Goal: Information Seeking & Learning: Learn about a topic

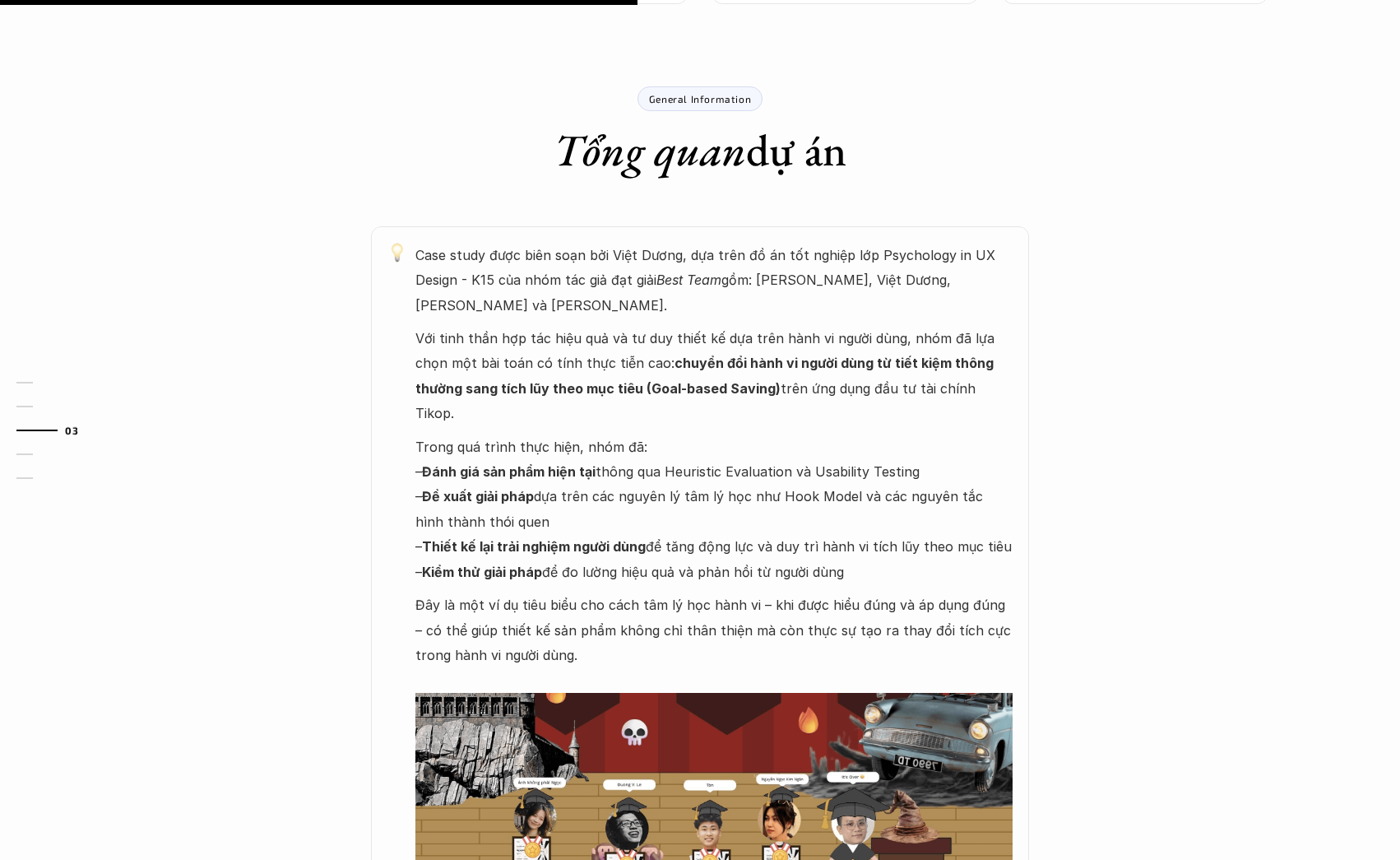
scroll to position [833, 0]
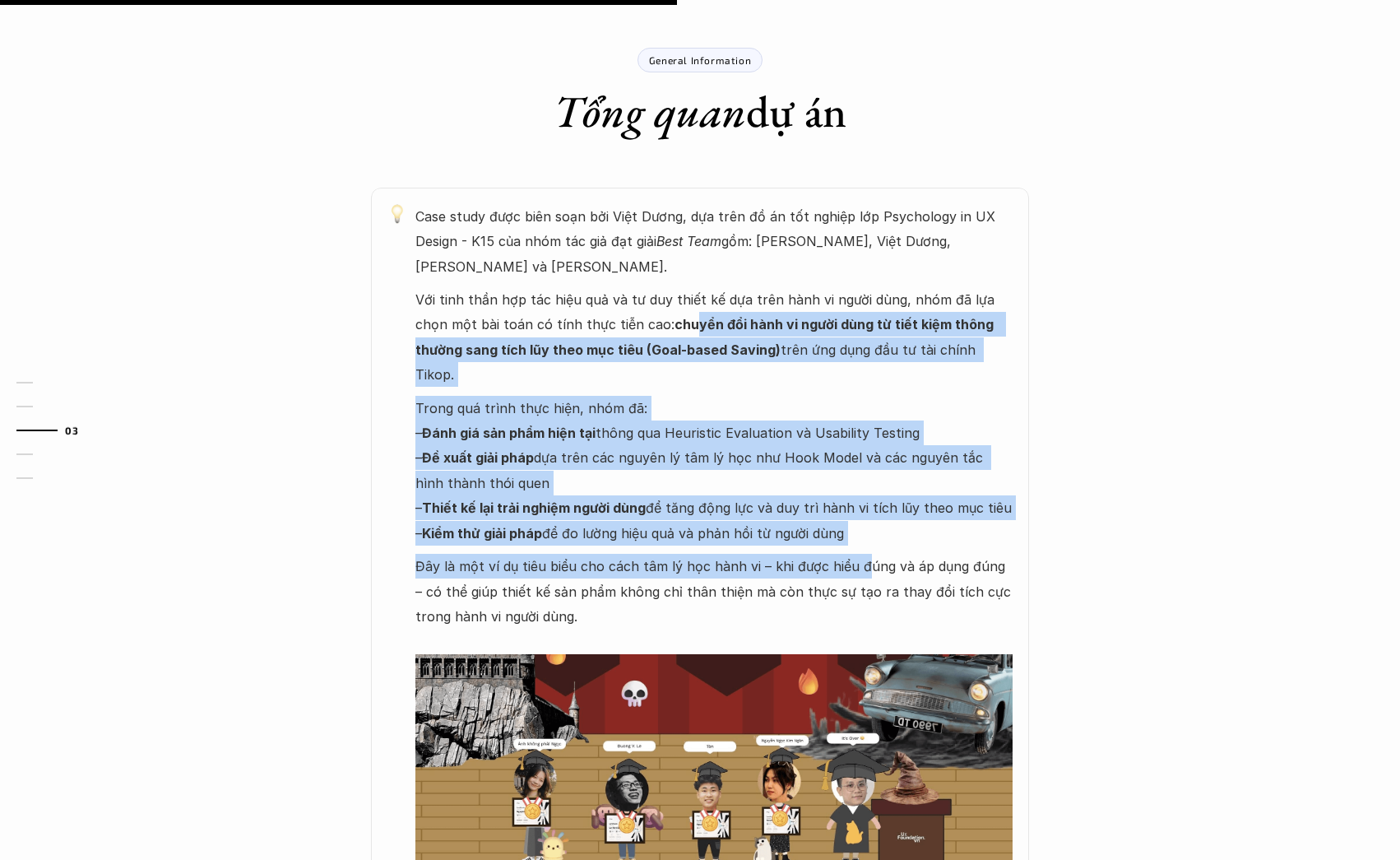
drag, startPoint x: 653, startPoint y: 252, endPoint x: 858, endPoint y: 487, distance: 311.8
click at [857, 487] on div "Case study được biên soạn bởi Việt Dương, dựa trên đồ án tốt nghiệp lớp Psychol…" at bounding box center [713, 567] width 597 height 726
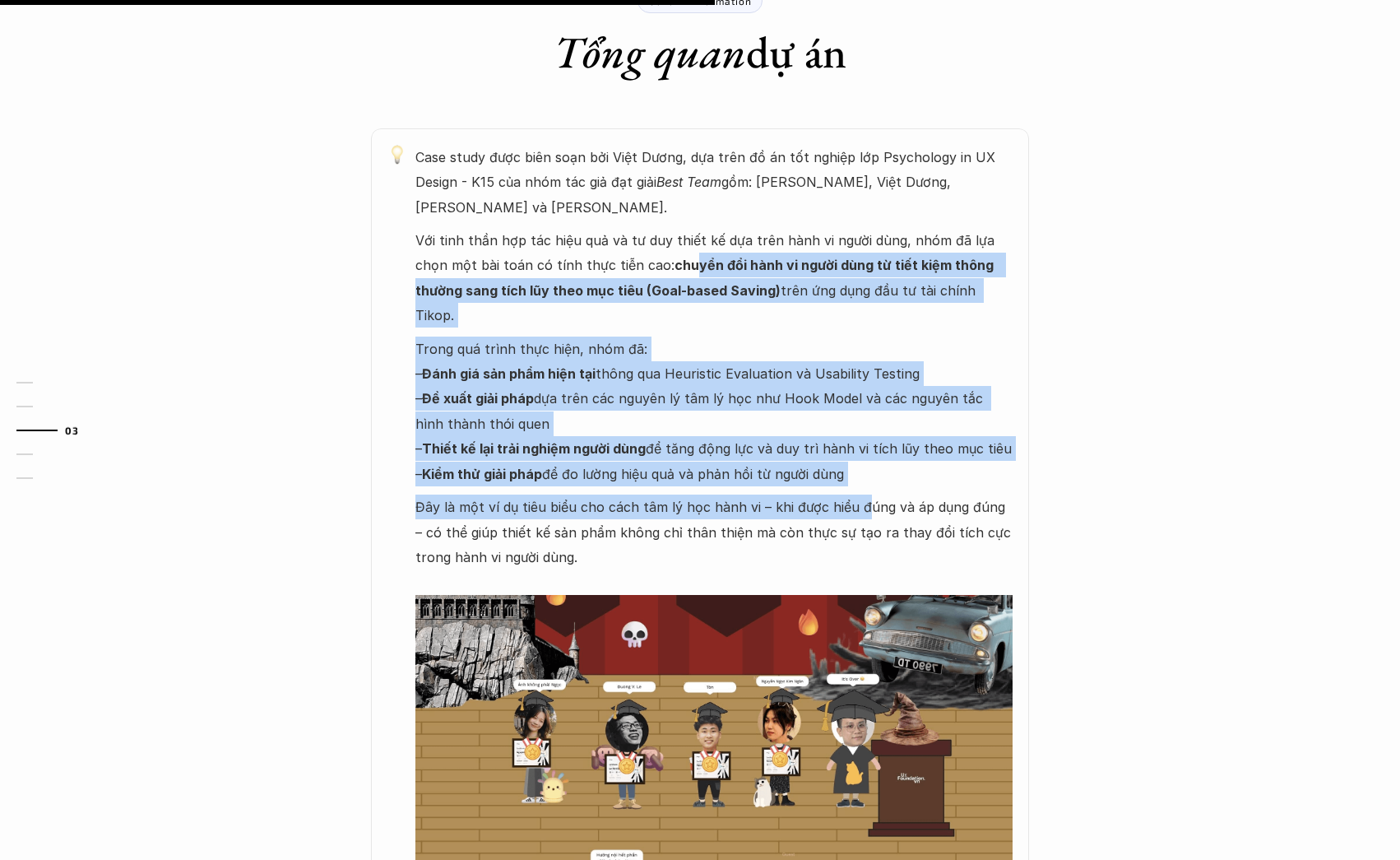
scroll to position [894, 0]
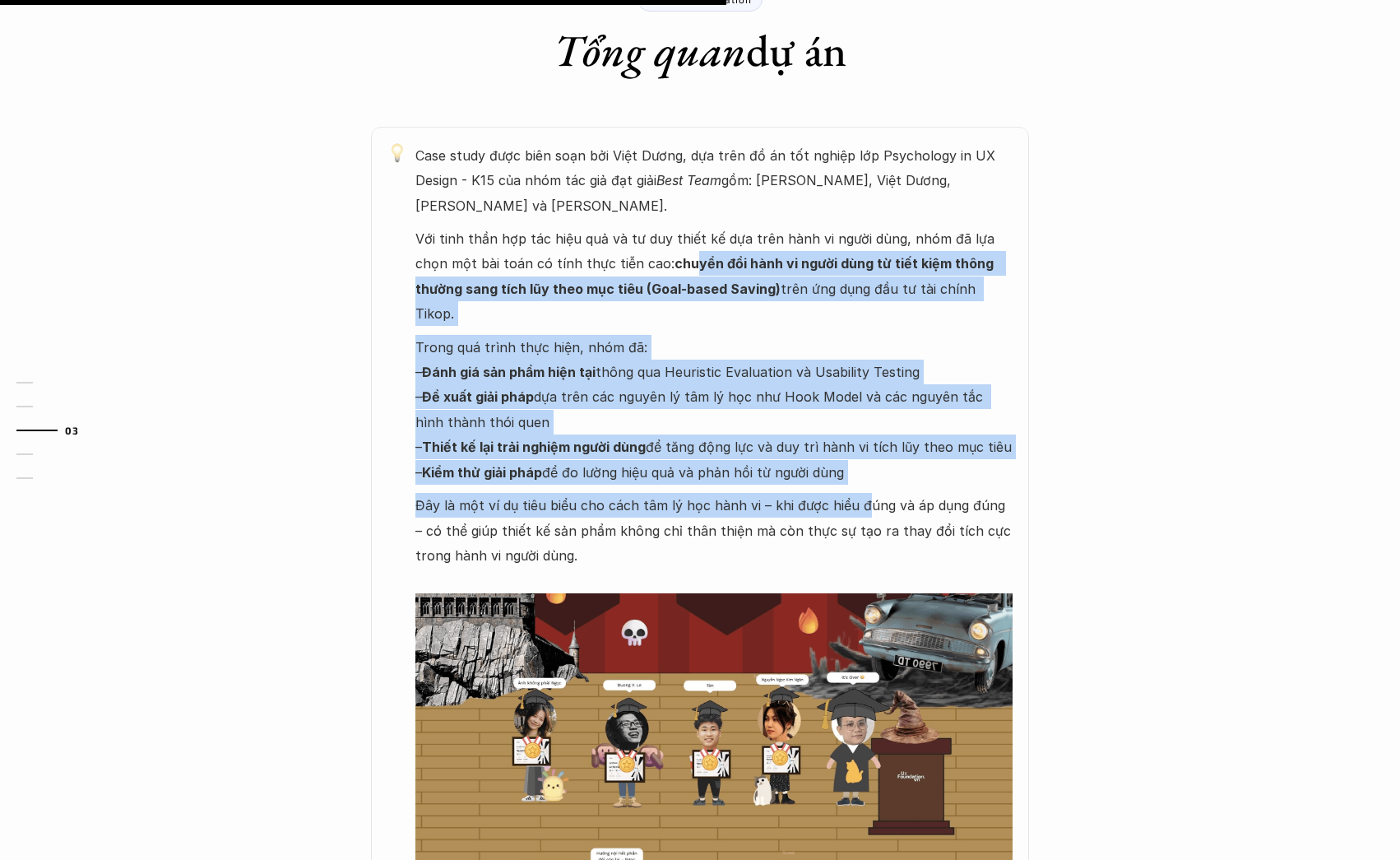
click at [546, 335] on p "Trong quá trình thực hiện, nhóm đã: – Đánh giá sản phẩm hiện tại thông qua Heur…" at bounding box center [713, 410] width 597 height 150
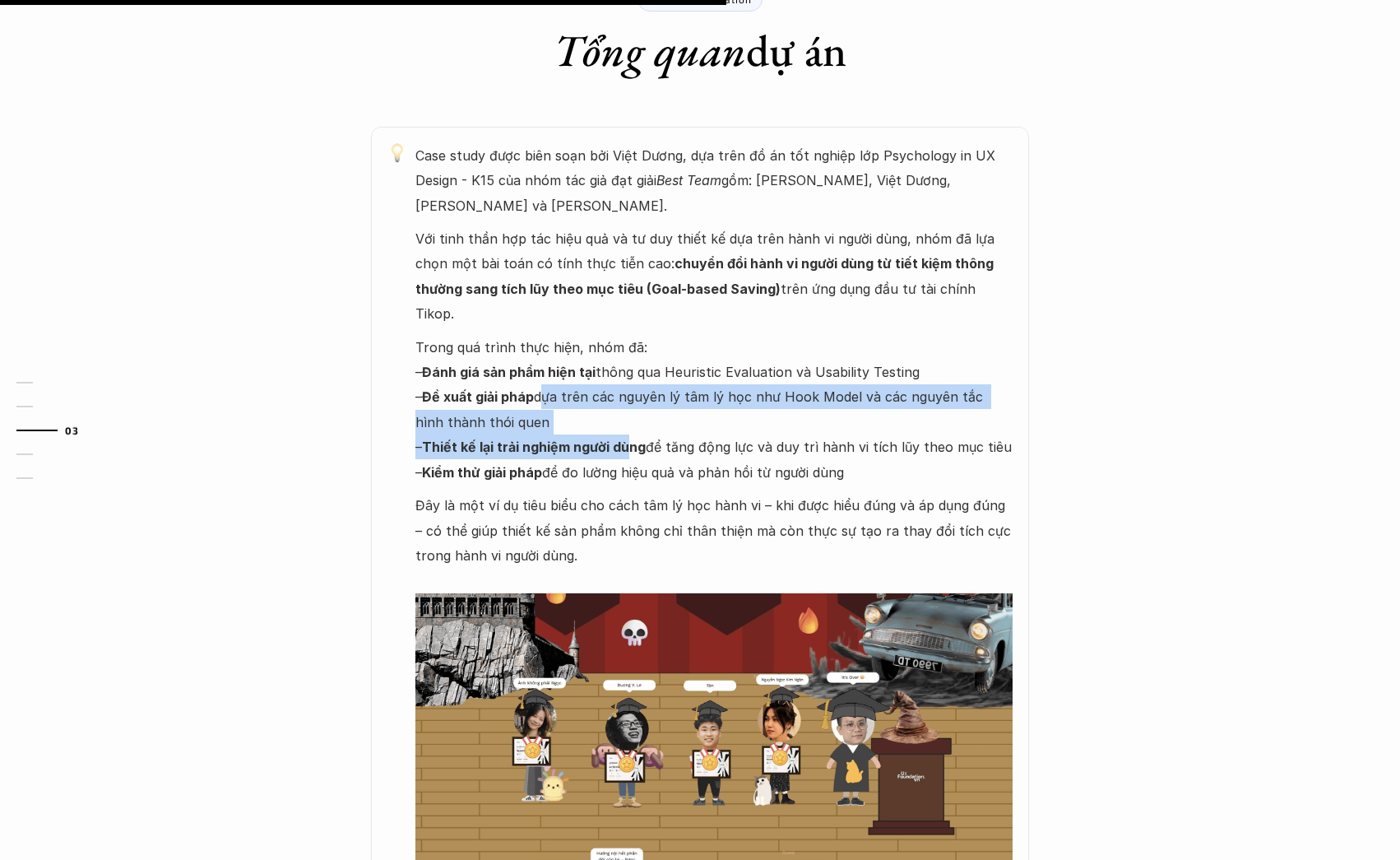
drag, startPoint x: 539, startPoint y: 307, endPoint x: 630, endPoint y: 355, distance: 102.9
click at [630, 355] on p "Trong quá trình thực hiện, nhóm đã: – Đánh giá sản phẩm hiện tại thông qua Heur…" at bounding box center [713, 410] width 597 height 150
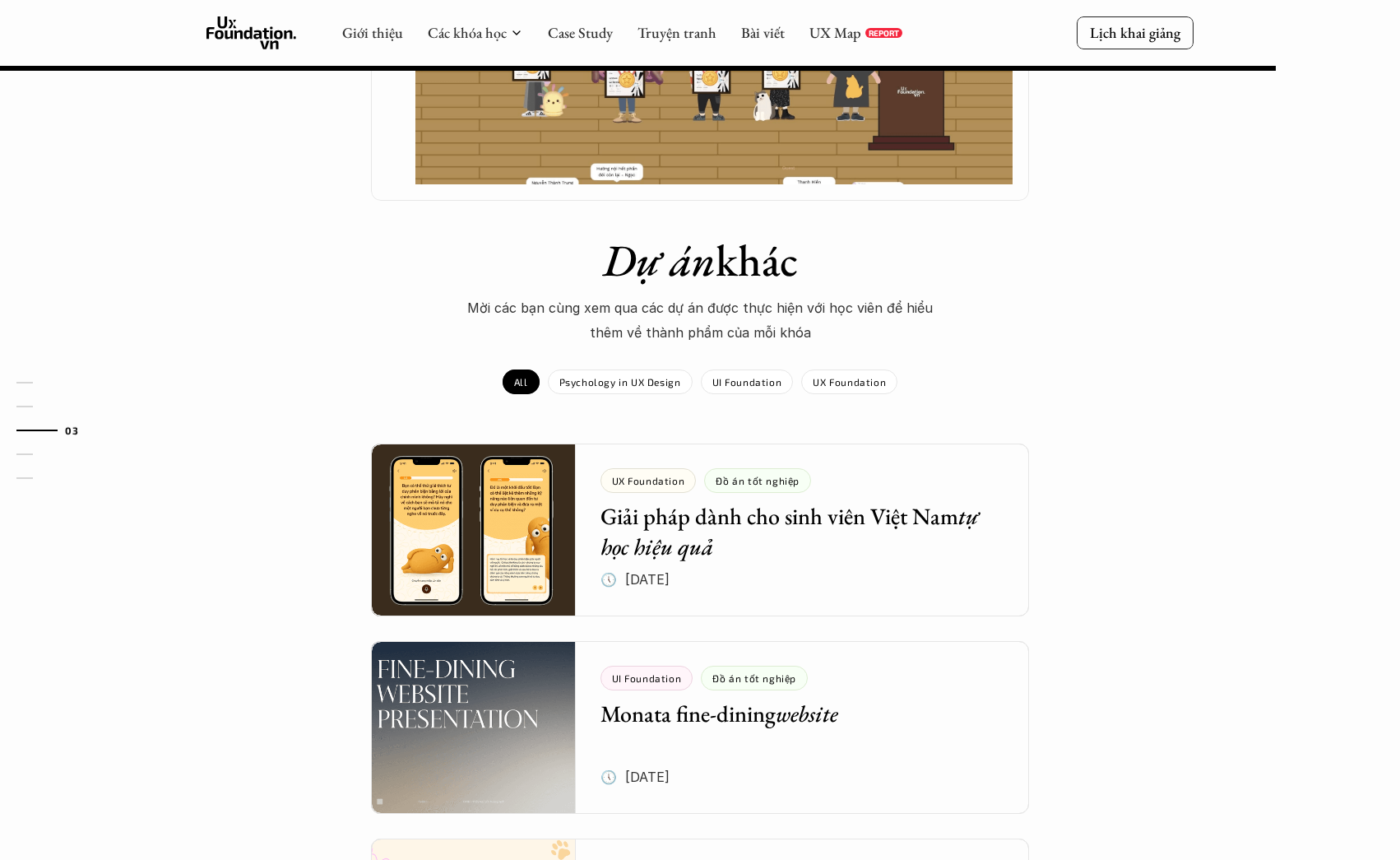
scroll to position [1570, 0]
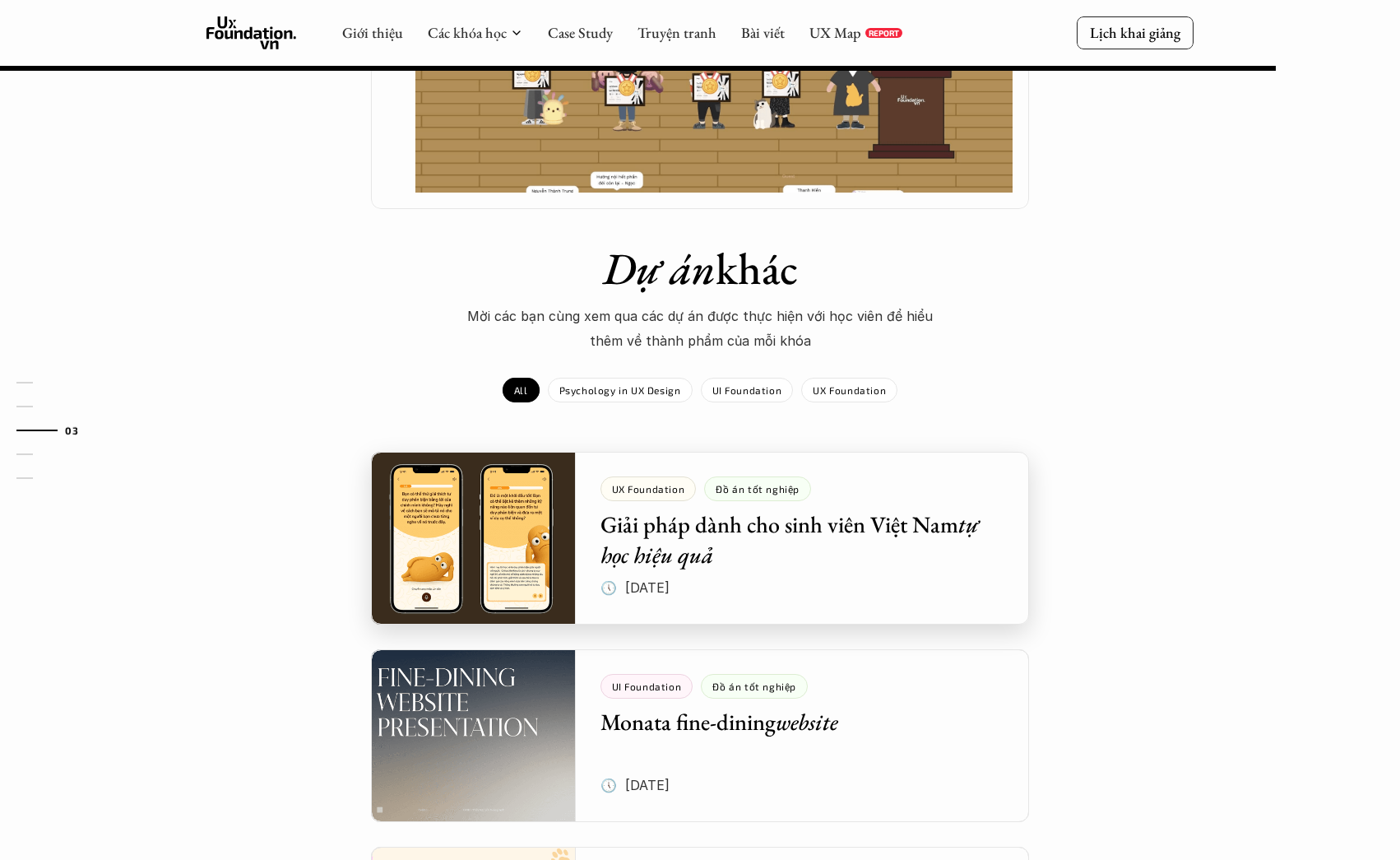
click at [662, 455] on div at bounding box center [700, 538] width 658 height 173
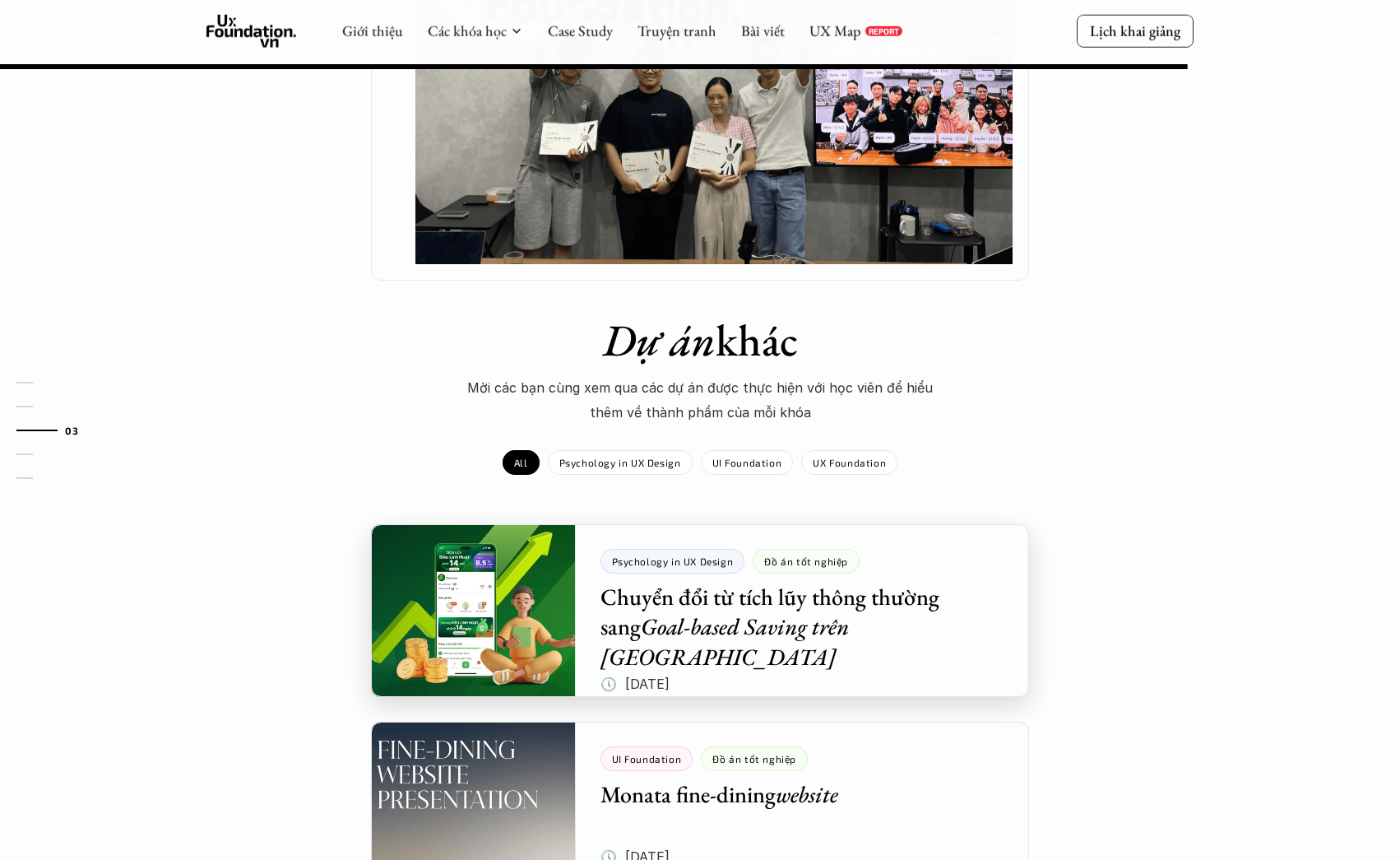
scroll to position [1502, 0]
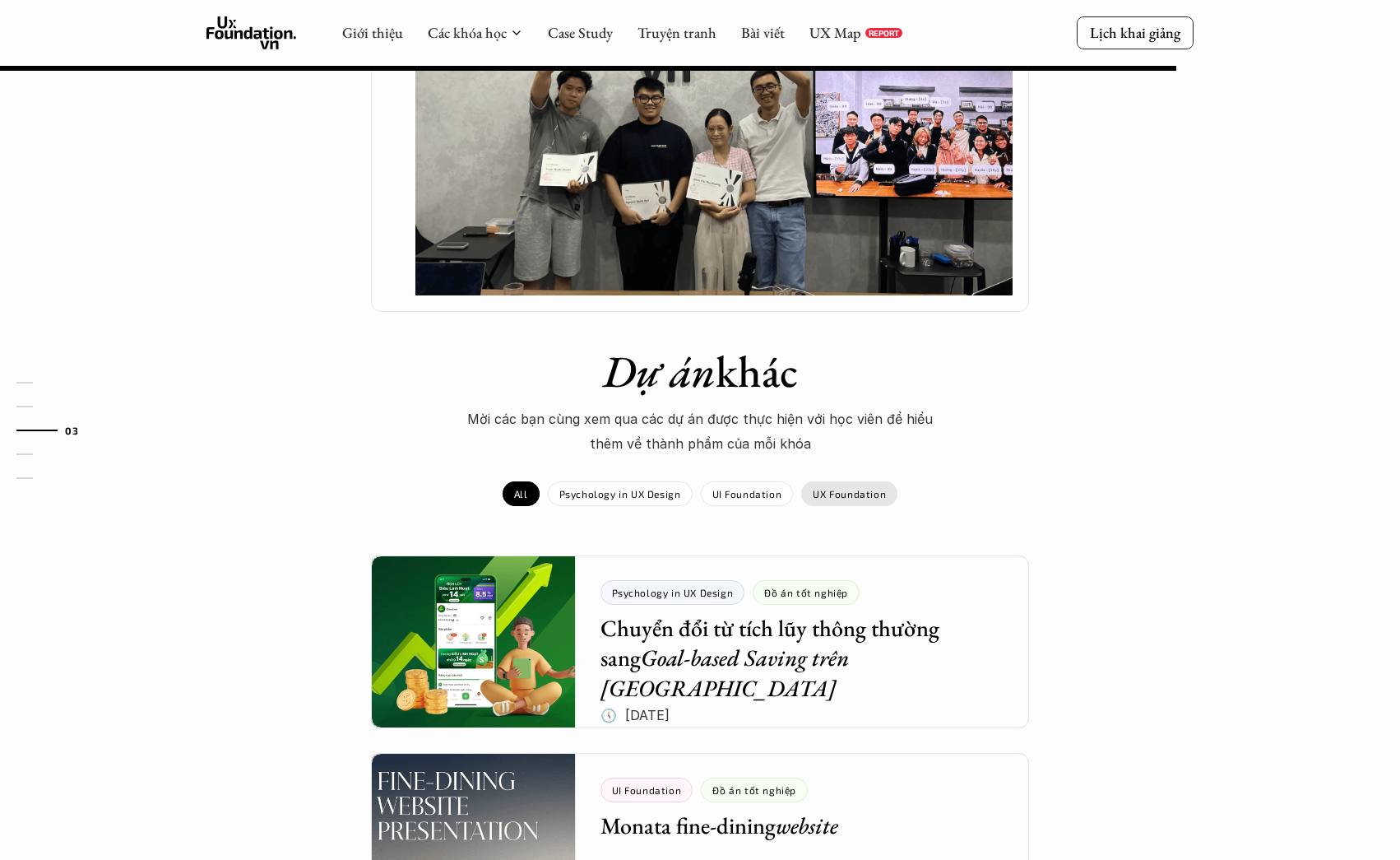
click at [873, 481] on div "UX Foundation" at bounding box center [849, 494] width 97 height 24
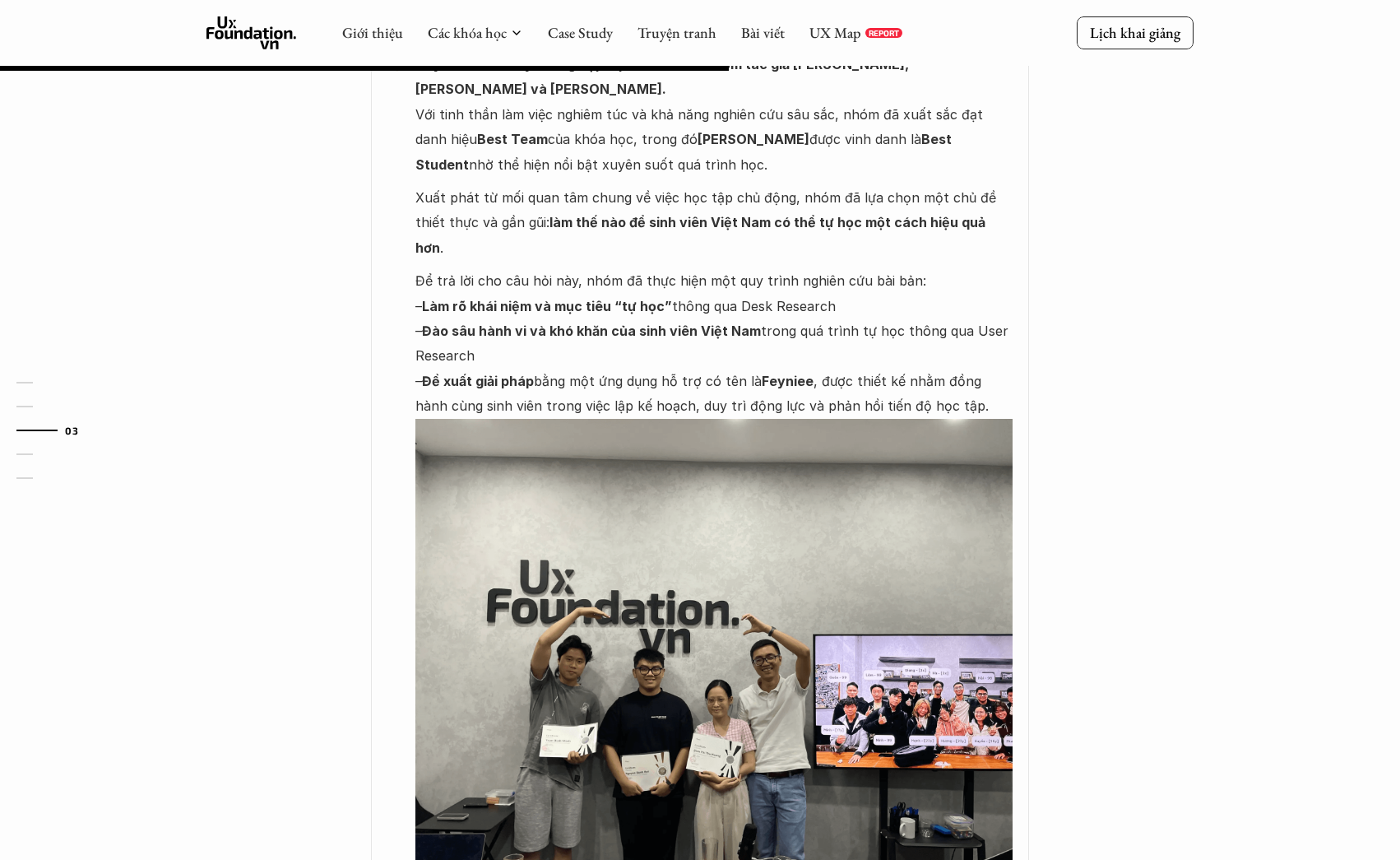
scroll to position [939, 0]
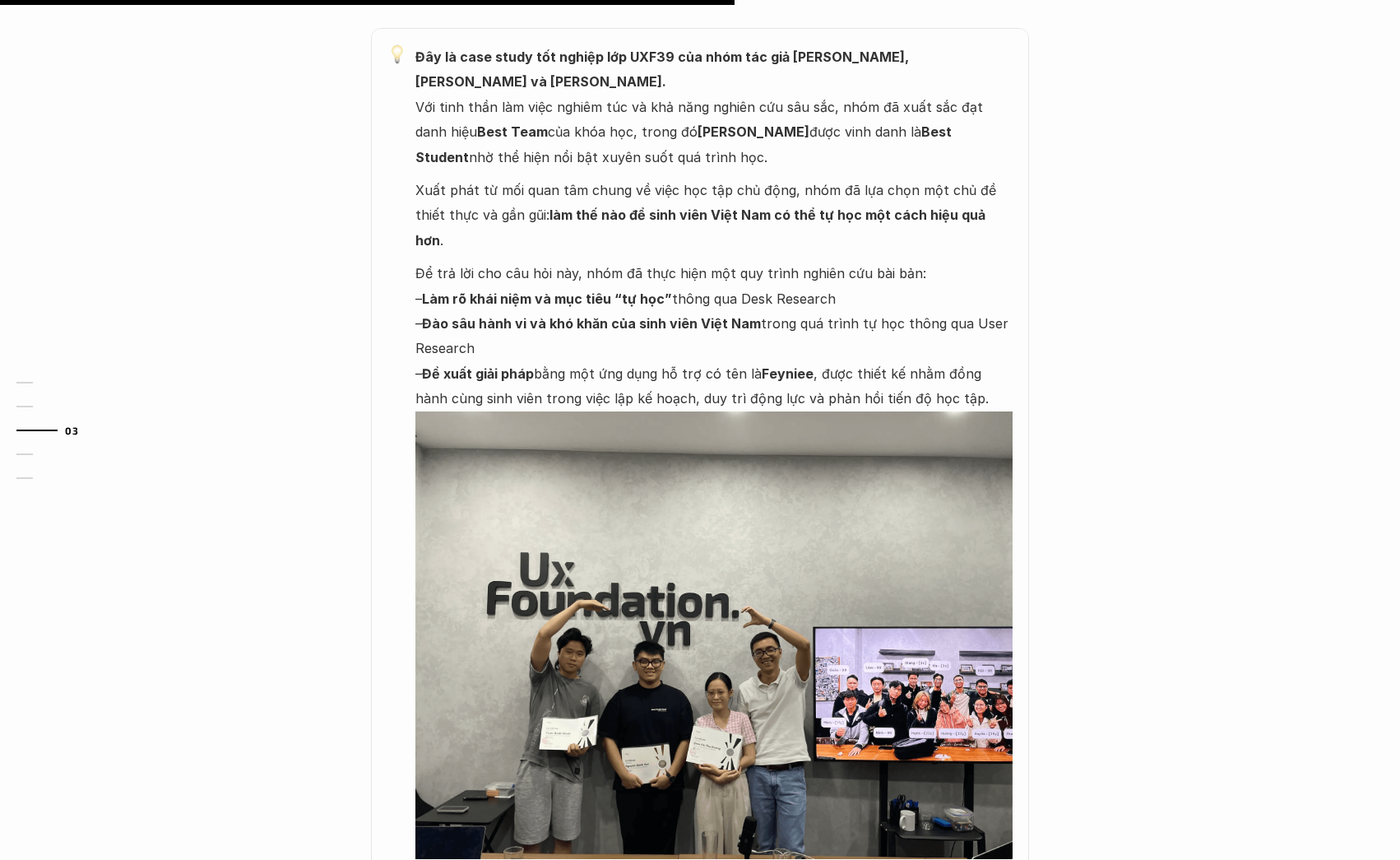
click at [865, 730] on img at bounding box center [713, 635] width 597 height 448
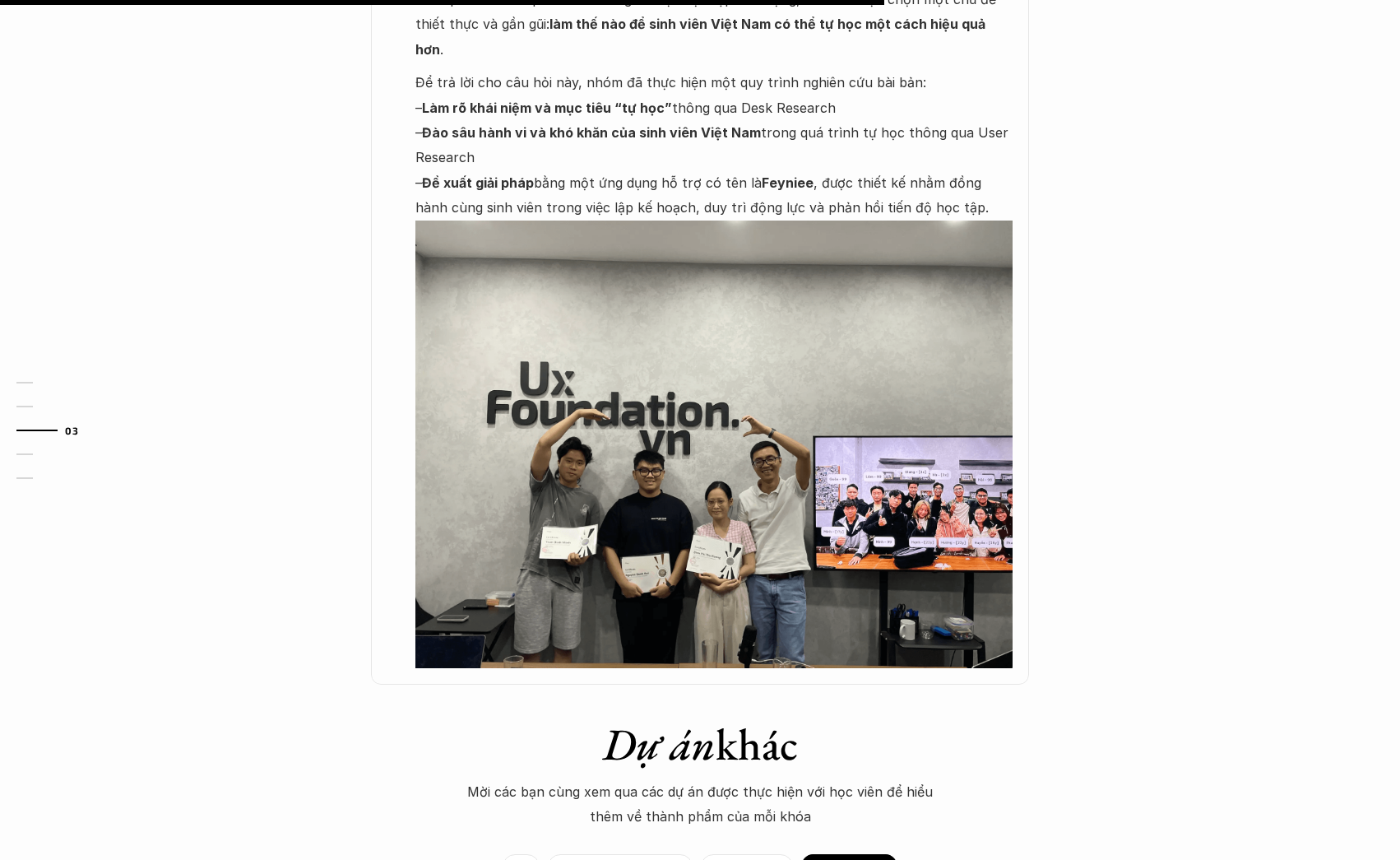
click at [735, 326] on img at bounding box center [713, 444] width 597 height 448
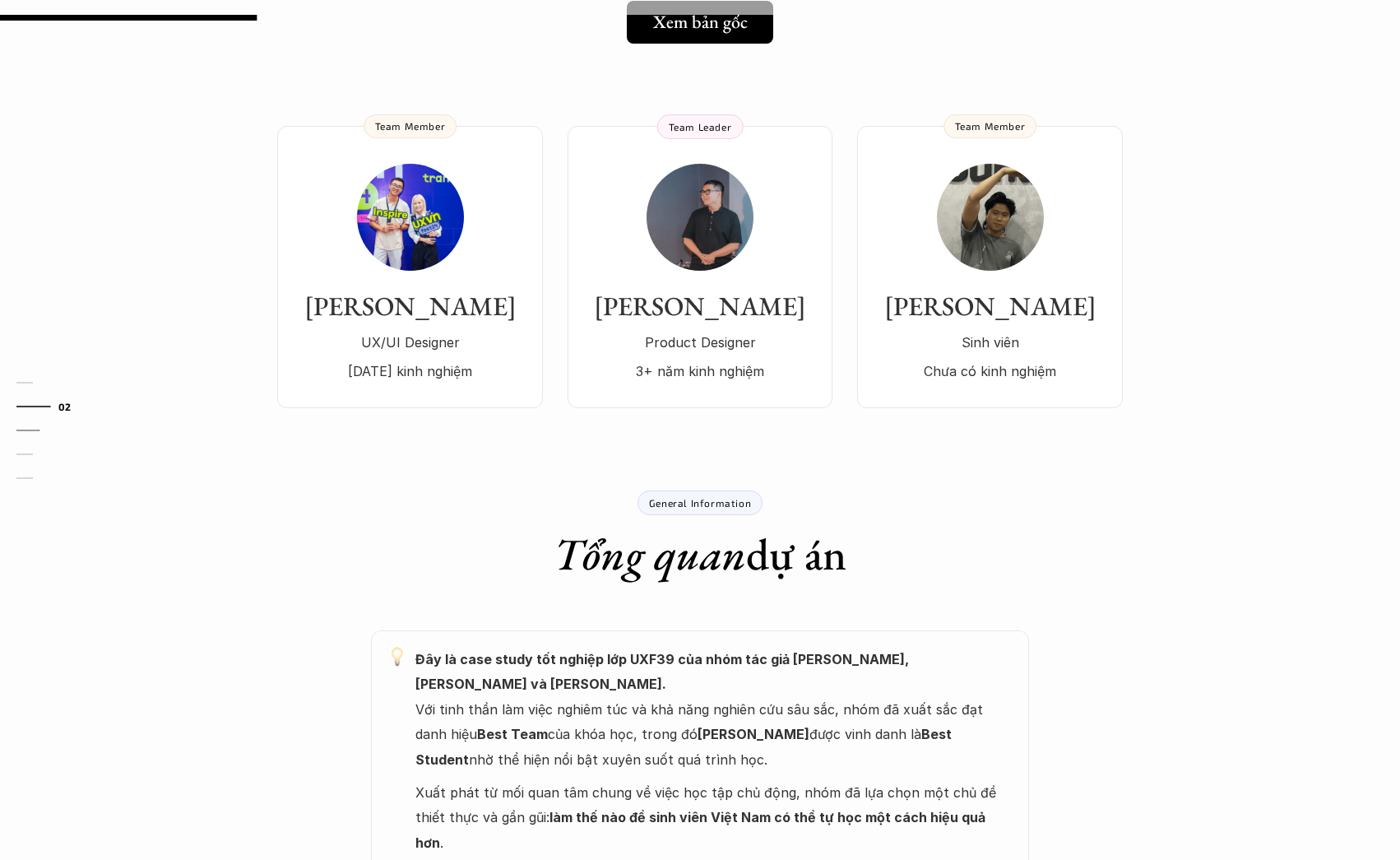
scroll to position [328, 0]
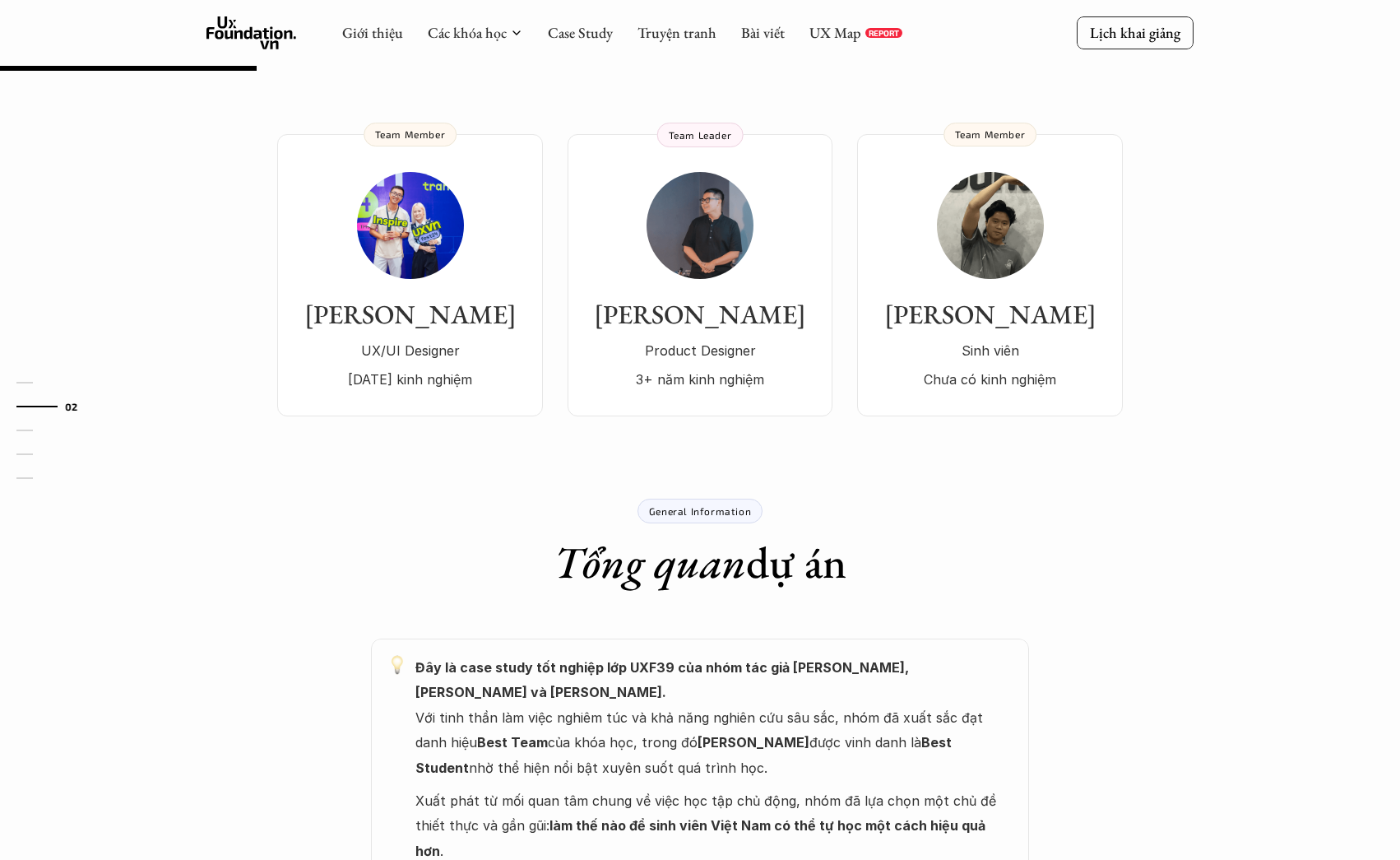
click at [706, 521] on div "General Information" at bounding box center [700, 511] width 125 height 24
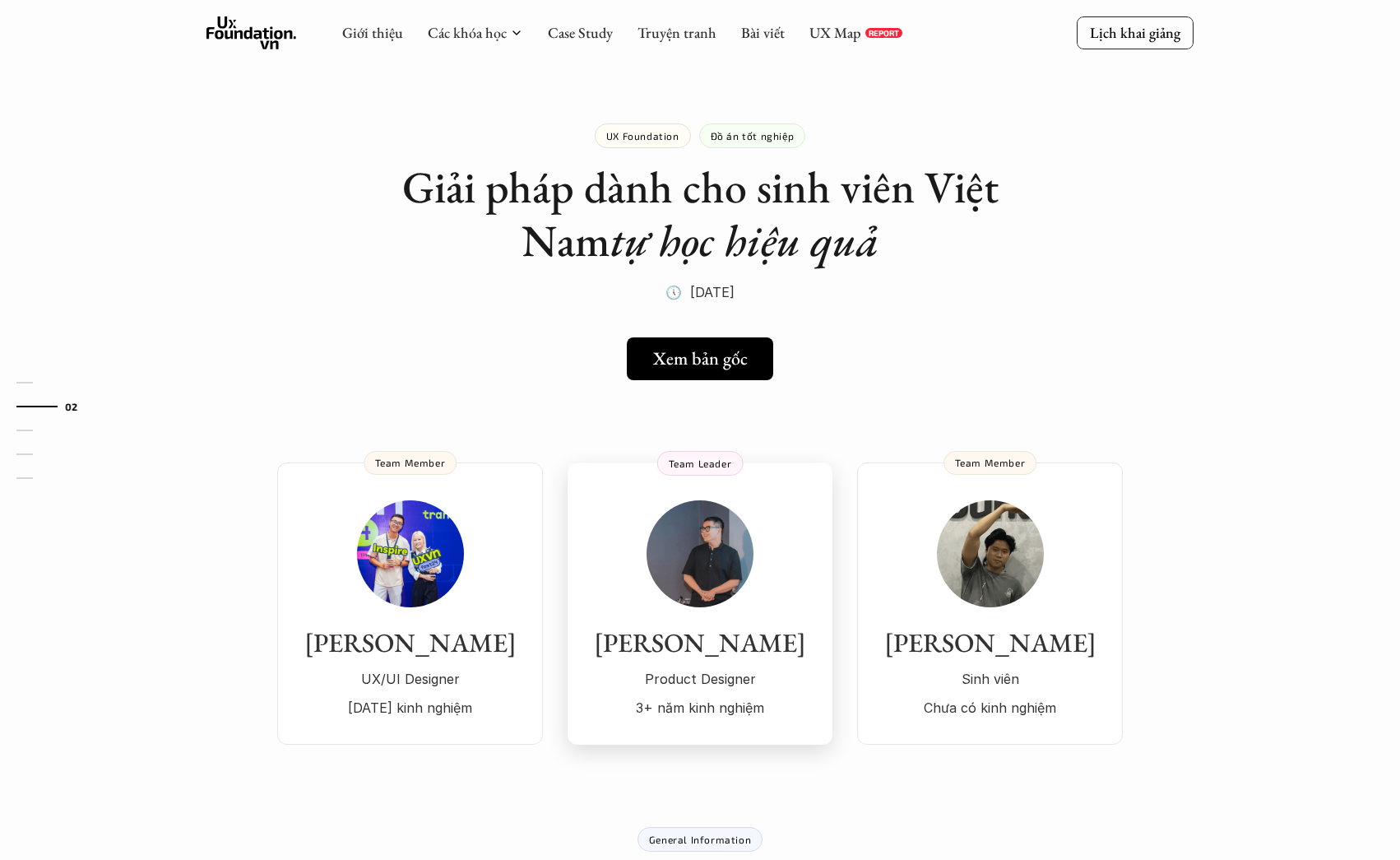
scroll to position [0, 0]
click at [714, 372] on link "Xem bản gốc" at bounding box center [700, 359] width 158 height 43
